Goal: Information Seeking & Learning: Learn about a topic

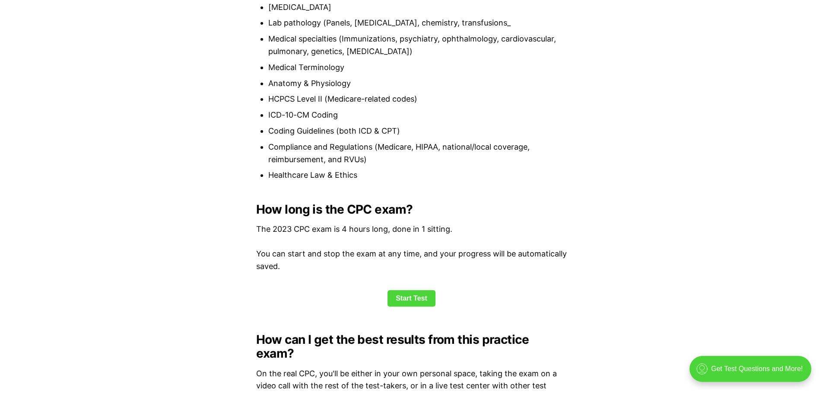
scroll to position [1210, 0]
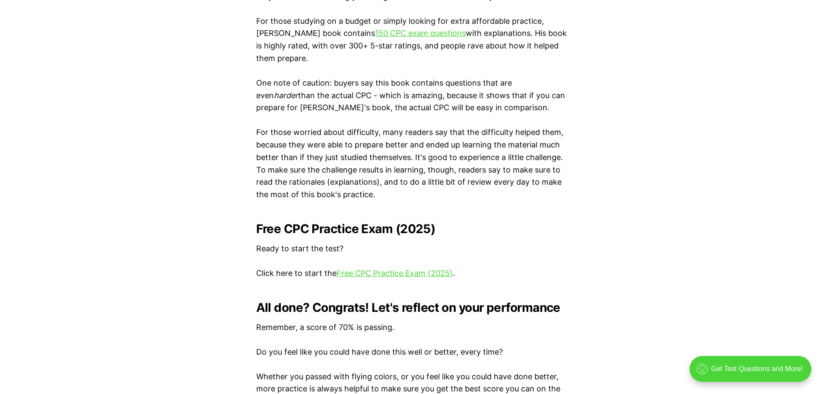
scroll to position [1512, 0]
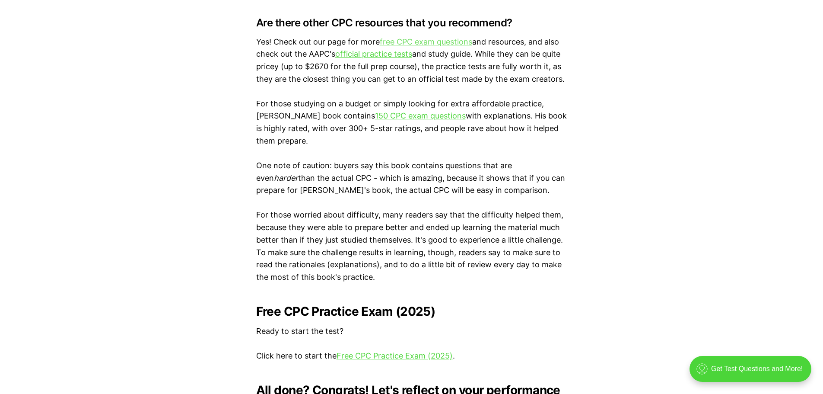
click at [407, 43] on link "free CPC exam questions" at bounding box center [426, 41] width 92 height 9
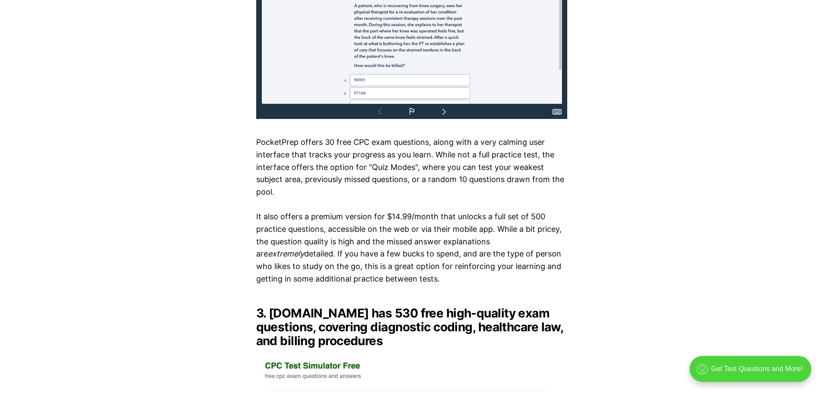
scroll to position [1988, 0]
